Goal: Task Accomplishment & Management: Use online tool/utility

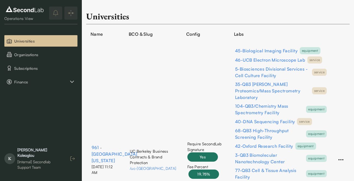
click at [70, 158] on button "button" at bounding box center [73, 159] width 10 height 10
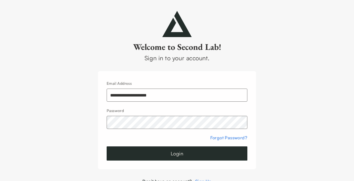
click at [153, 101] on input "**********" at bounding box center [176, 95] width 141 height 13
type input "**********"
click at [210, 156] on button "Login" at bounding box center [176, 153] width 141 height 14
